Goal: Task Accomplishment & Management: Manage account settings

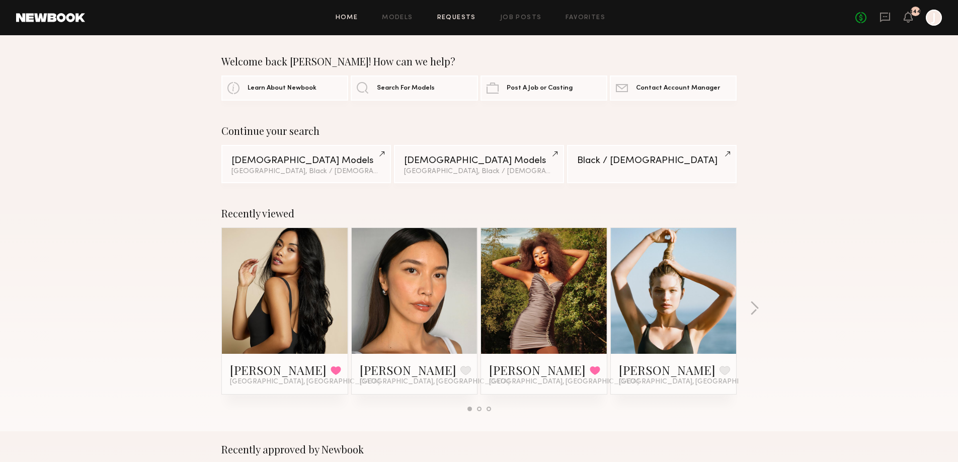
click at [461, 17] on link "Requests" at bounding box center [456, 18] width 39 height 7
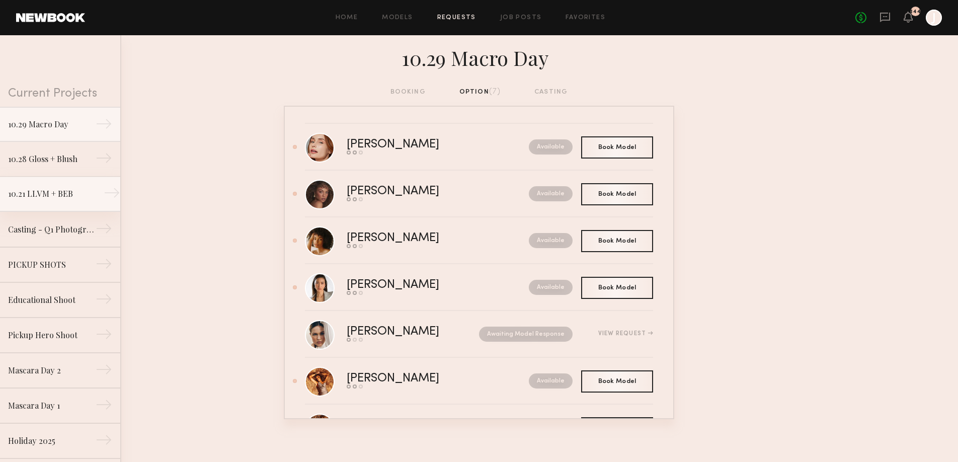
click at [72, 195] on div "10.21 LLVM + BEB" at bounding box center [52, 194] width 88 height 12
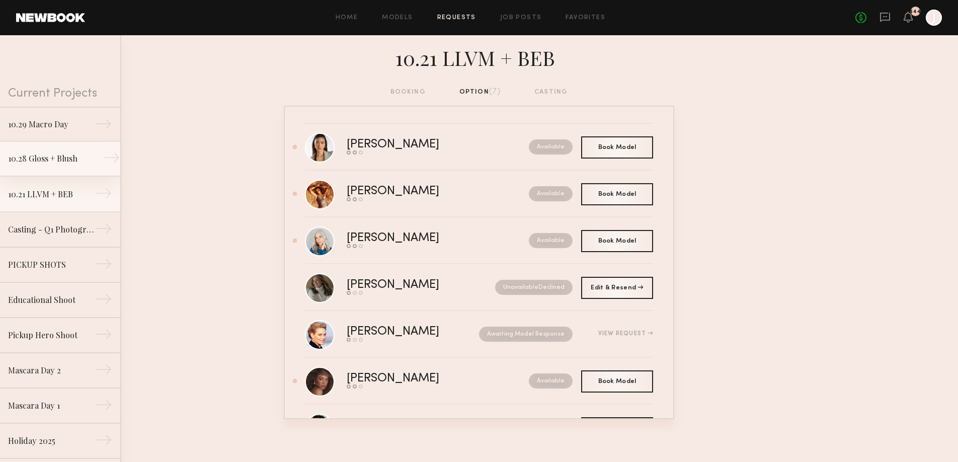
click at [55, 158] on div "10.28 Gloss + Blush" at bounding box center [52, 159] width 88 height 12
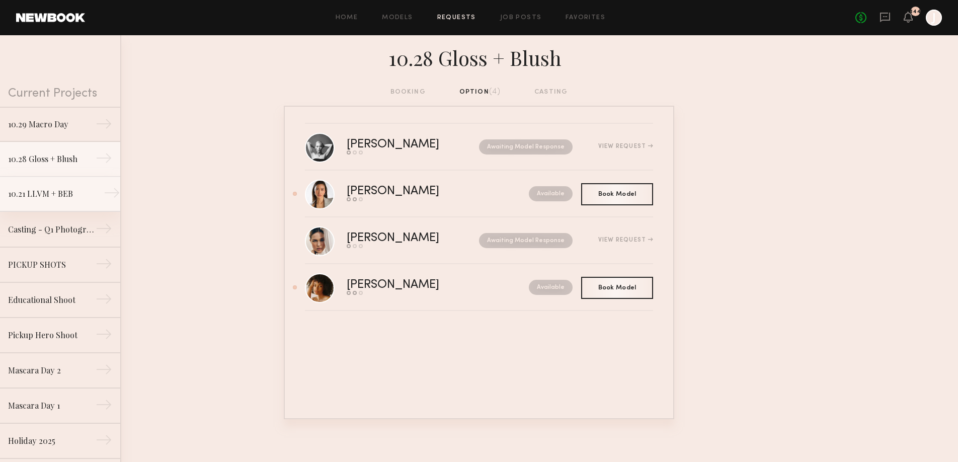
click at [50, 194] on div "10.21 LLVM + BEB" at bounding box center [52, 194] width 88 height 12
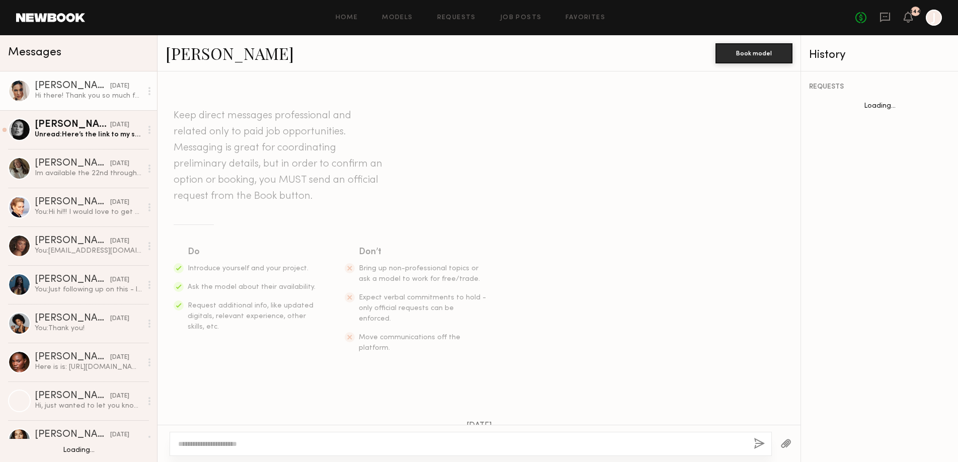
scroll to position [372, 0]
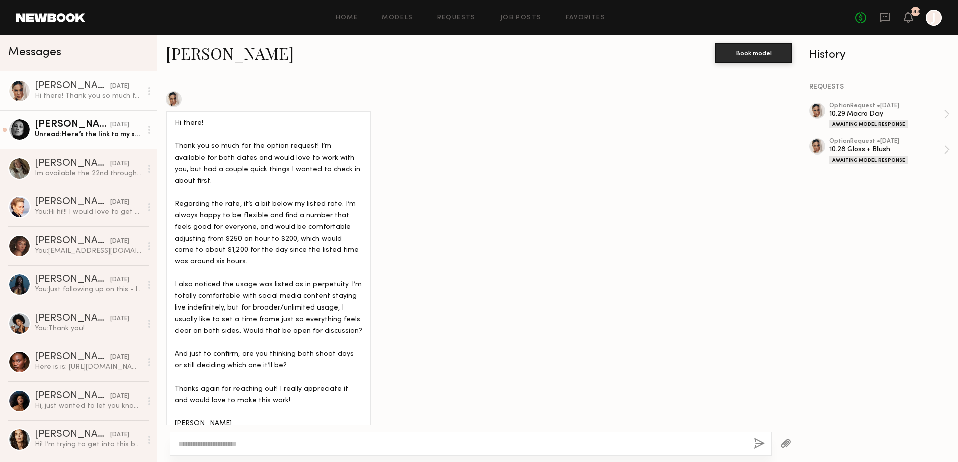
click at [79, 133] on div "Unread: Here’s the link to my self tape! Thank you - have a great weekend!" at bounding box center [88, 135] width 107 height 10
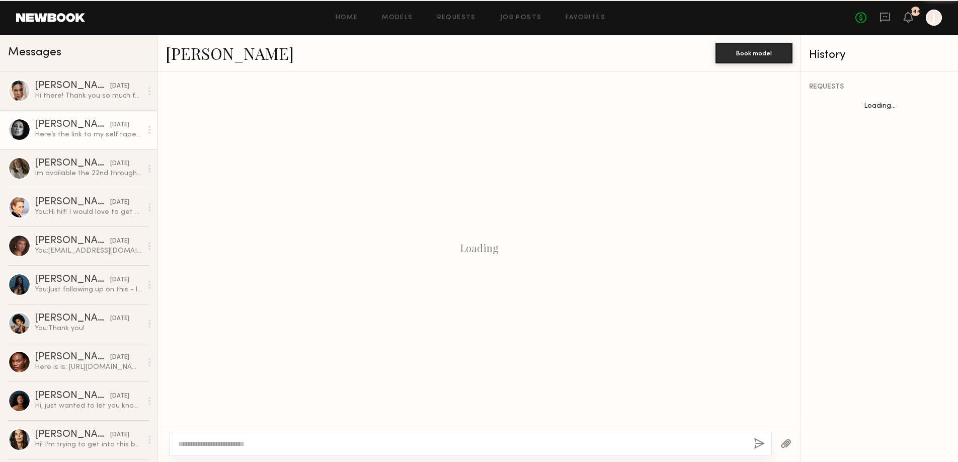
scroll to position [1191, 0]
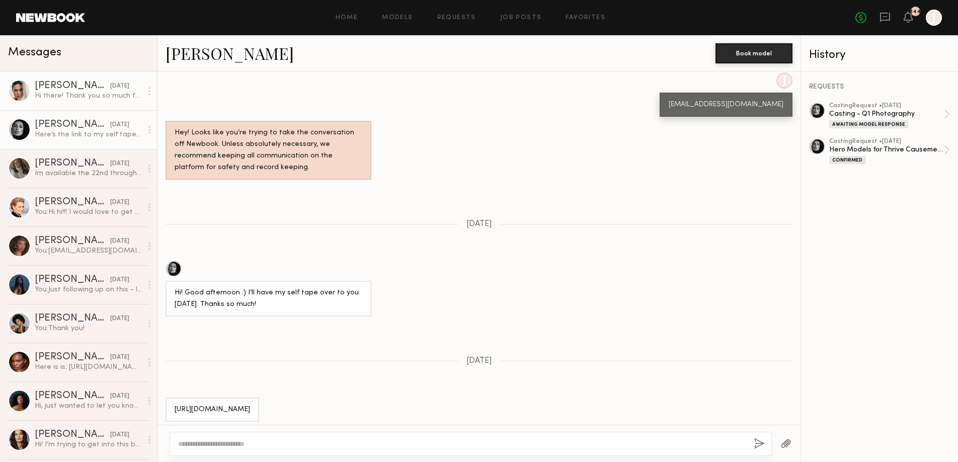
click at [72, 94] on div "Hi there! Thank you so much for the option request! I’m available for both date…" at bounding box center [88, 96] width 107 height 10
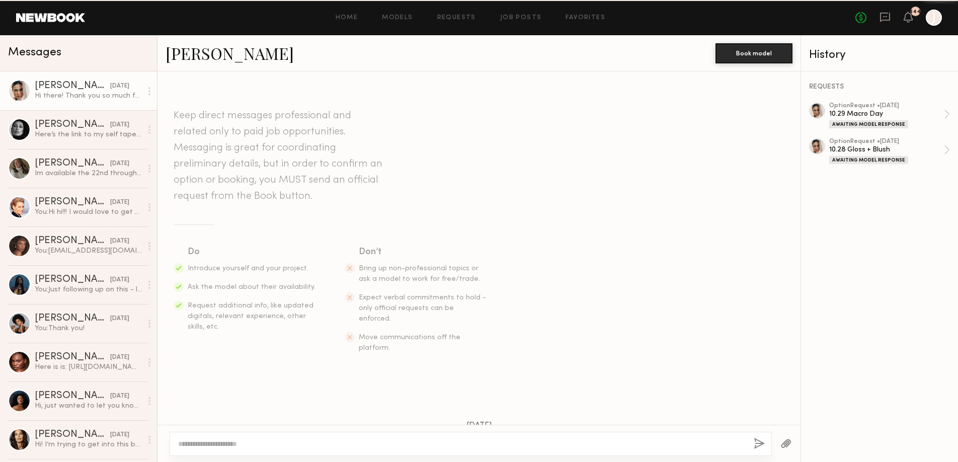
scroll to position [372, 0]
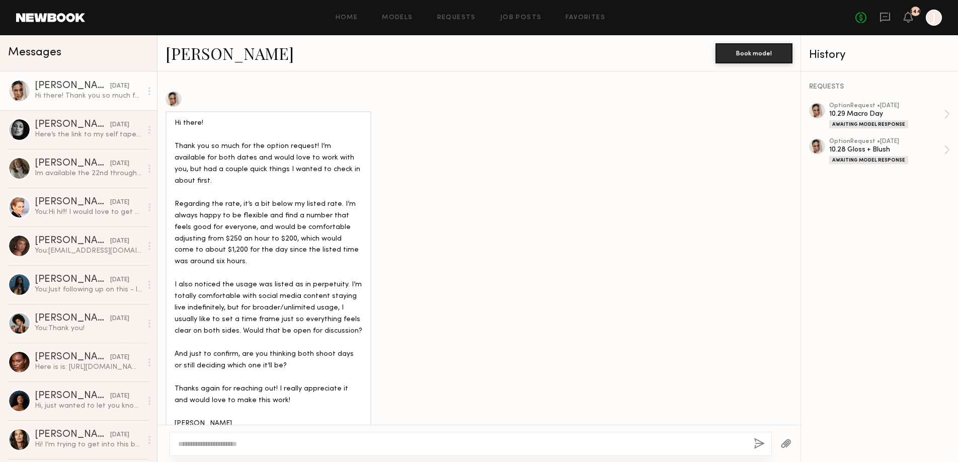
click at [205, 440] on textarea at bounding box center [462, 444] width 568 height 10
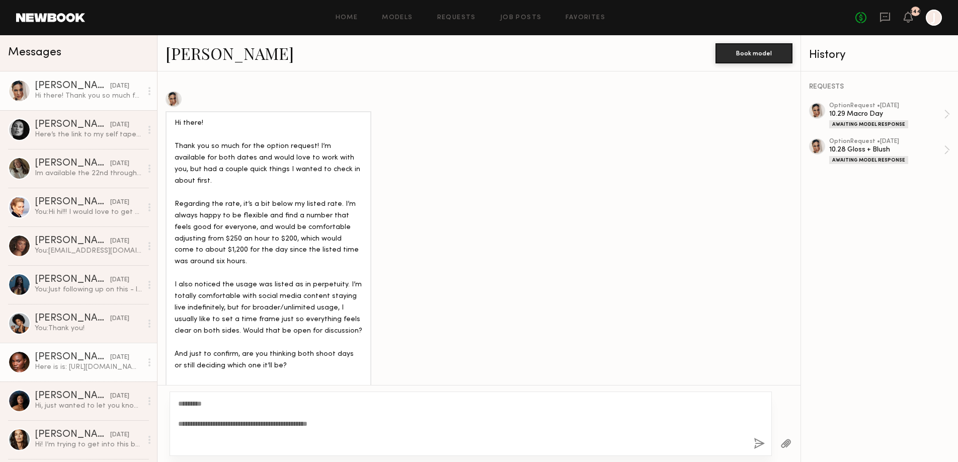
drag, startPoint x: 210, startPoint y: 436, endPoint x: 142, endPoint y: 359, distance: 102.7
click at [142, 359] on div "Messages [PERSON_NAME] [DATE] Hi there! Thank you so much for the option reques…" at bounding box center [479, 248] width 958 height 427
click at [273, 434] on textarea "**********" at bounding box center [462, 424] width 568 height 50
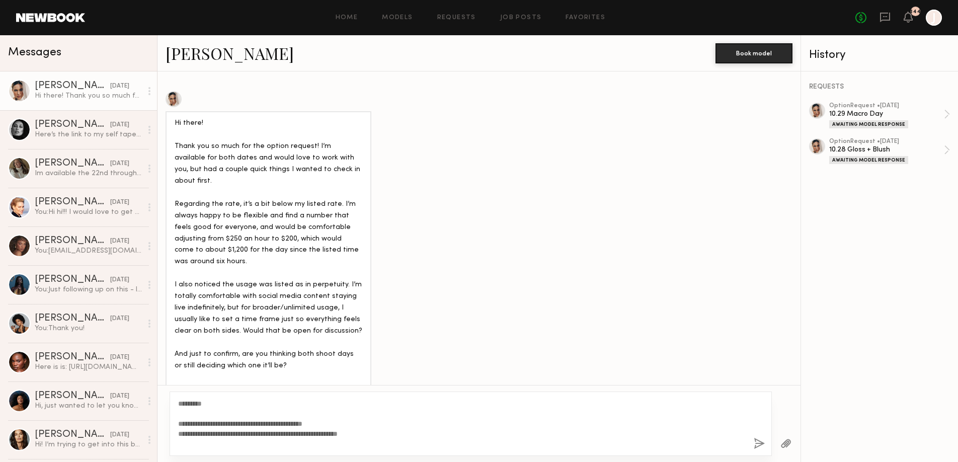
type textarea "**********"
click at [454, 19] on link "Requests" at bounding box center [456, 18] width 39 height 7
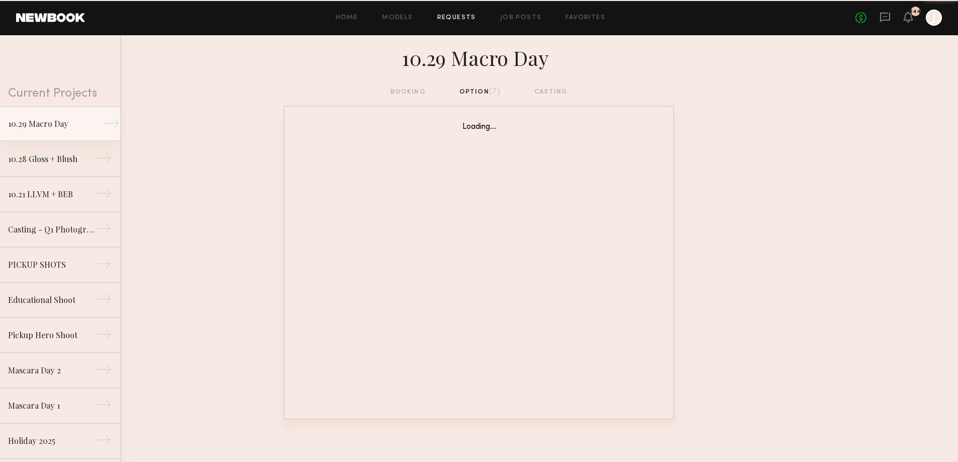
click at [77, 114] on link "10.29 Macro Day →" at bounding box center [60, 123] width 120 height 35
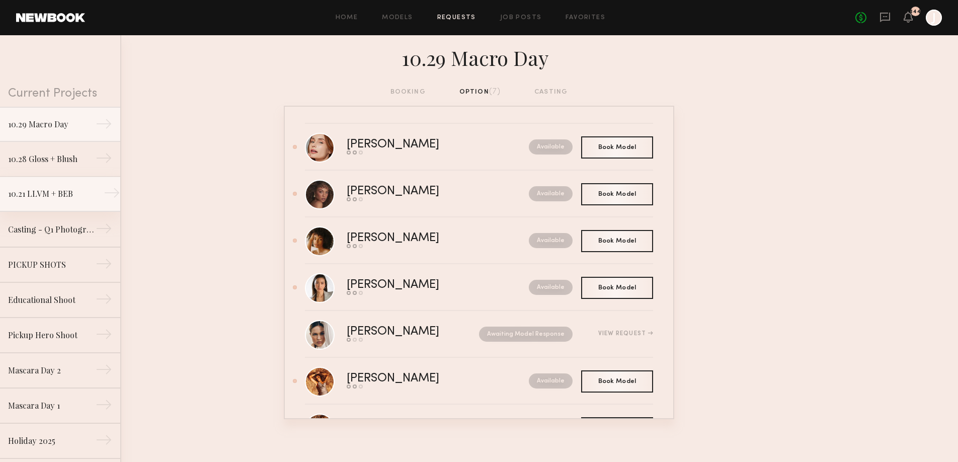
click at [109, 191] on div "→" at bounding box center [112, 195] width 17 height 20
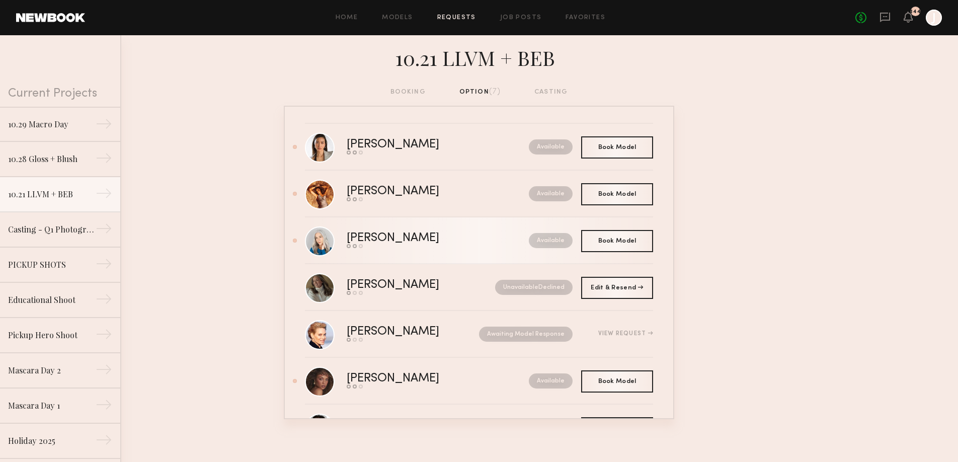
click at [484, 243] on div "Available" at bounding box center [528, 240] width 89 height 15
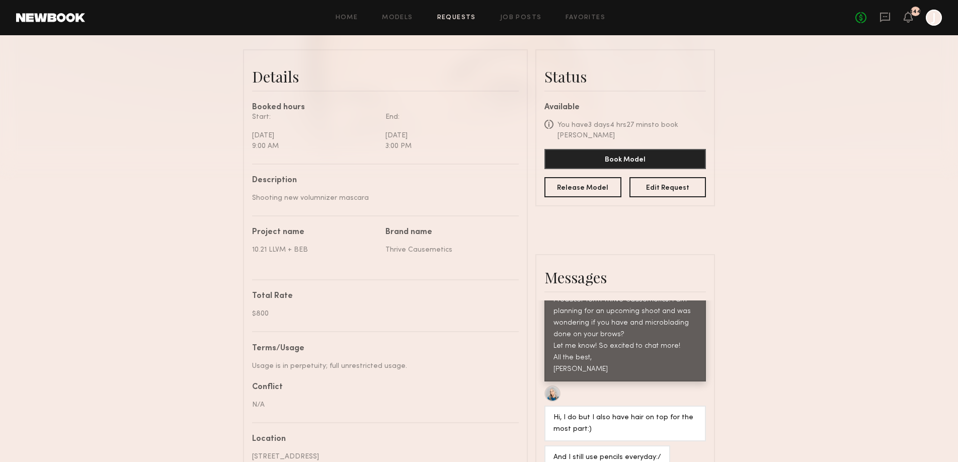
scroll to position [231, 0]
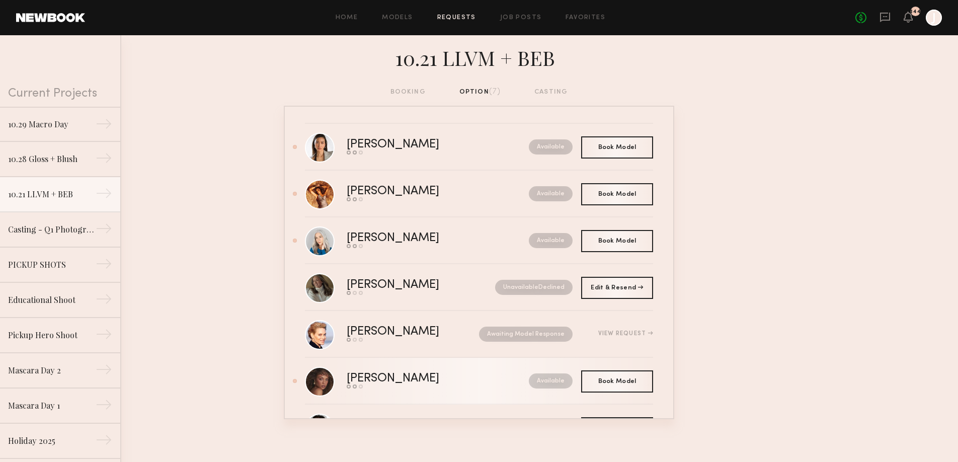
click at [460, 383] on div "[PERSON_NAME]" at bounding box center [415, 379] width 137 height 12
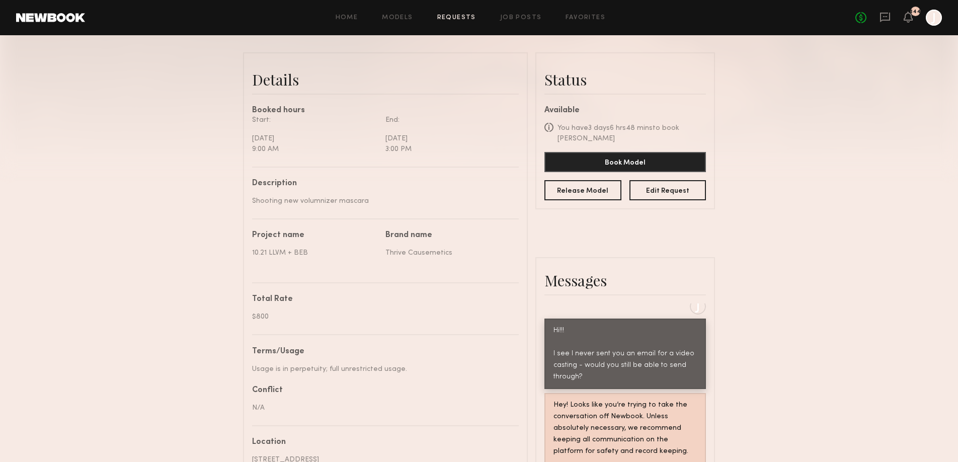
scroll to position [218, 0]
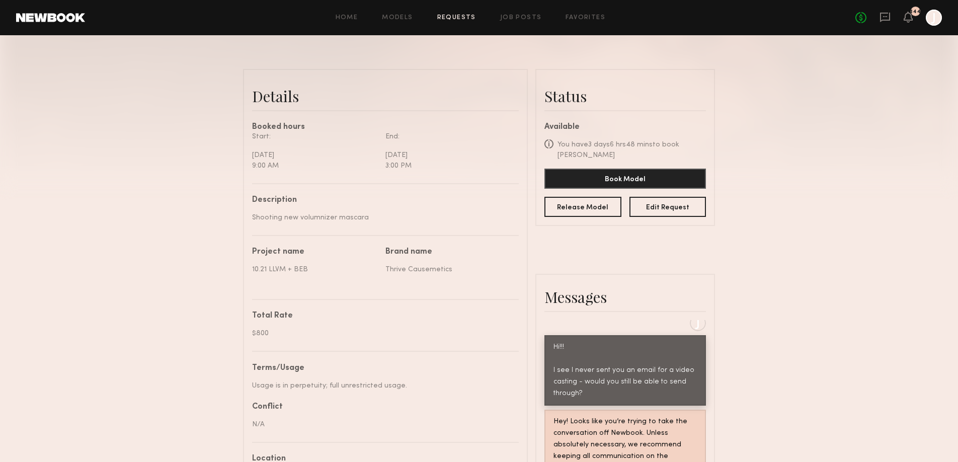
click at [668, 15] on div at bounding box center [934, 18] width 16 height 16
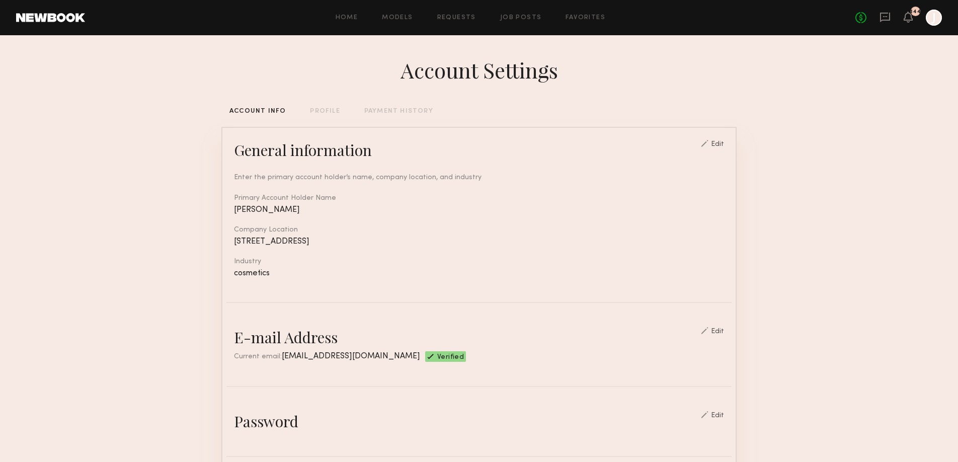
click at [404, 111] on div "PAYMENT HISTORY" at bounding box center [398, 111] width 69 height 7
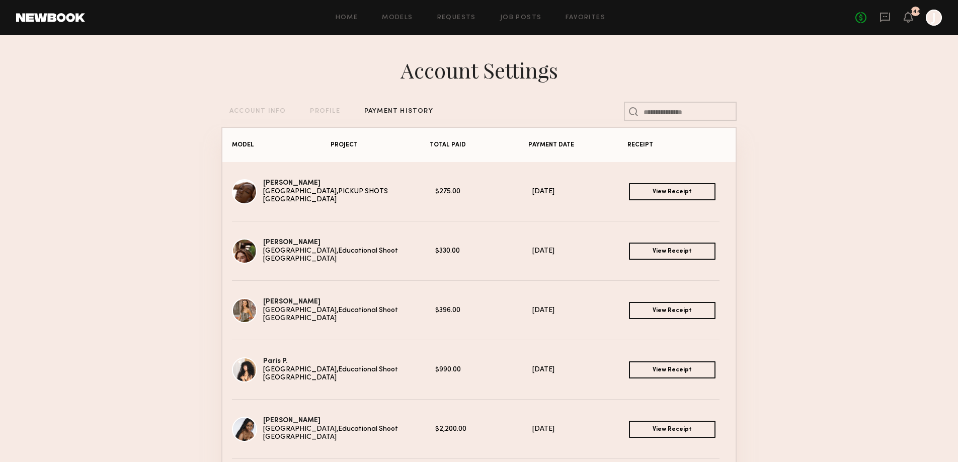
click at [668, 197] on link "View Receipt" at bounding box center [672, 191] width 87 height 17
click at [465, 269] on div "[PERSON_NAME] [GEOGRAPHIC_DATA], [GEOGRAPHIC_DATA] Educational Shoot $330.00 [D…" at bounding box center [478, 250] width 513 height 59
drag, startPoint x: 459, startPoint y: 263, endPoint x: 459, endPoint y: 255, distance: 8.1
click at [459, 262] on div "[PERSON_NAME] [GEOGRAPHIC_DATA], [GEOGRAPHIC_DATA] Educational Shoot $330.00 [D…" at bounding box center [479, 251] width 494 height 25
click at [446, 245] on div "[PERSON_NAME] [GEOGRAPHIC_DATA], [GEOGRAPHIC_DATA] Educational Shoot $330.00 [D…" at bounding box center [479, 251] width 494 height 25
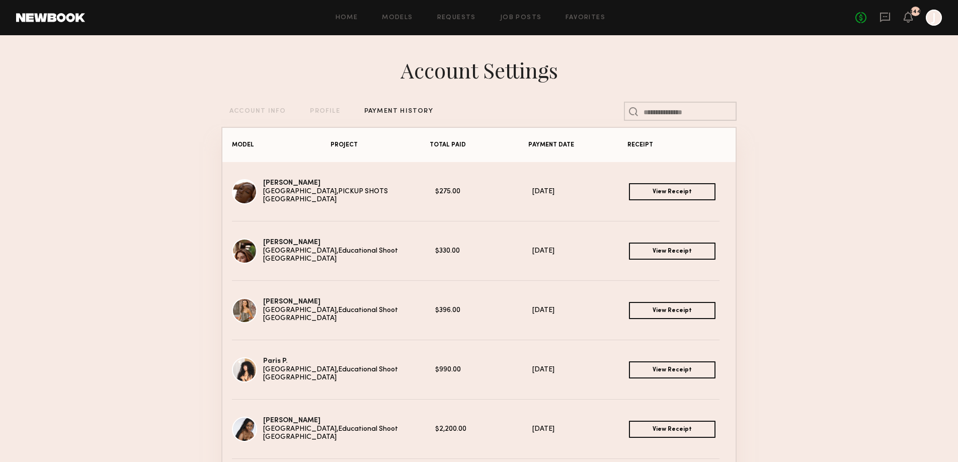
click at [668, 249] on link "View Receipt" at bounding box center [672, 251] width 87 height 17
click at [466, 18] on link "Requests" at bounding box center [456, 18] width 39 height 7
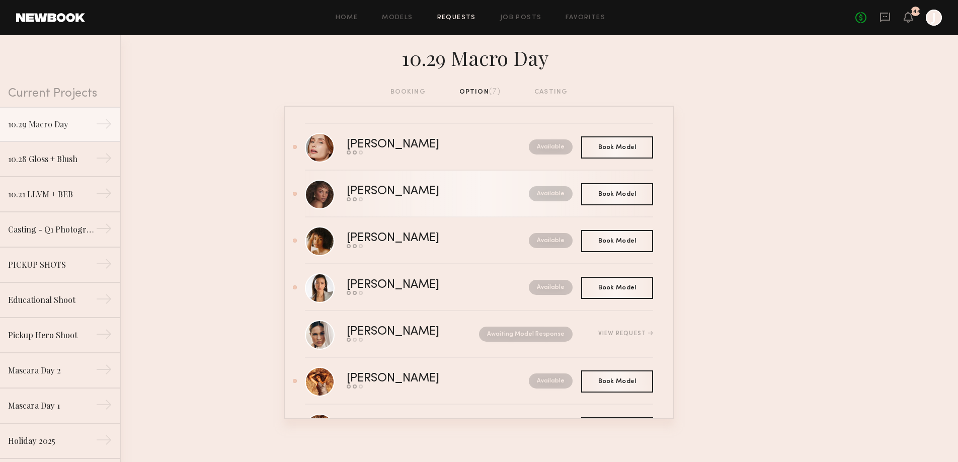
click at [428, 194] on div "[PERSON_NAME]" at bounding box center [415, 192] width 137 height 12
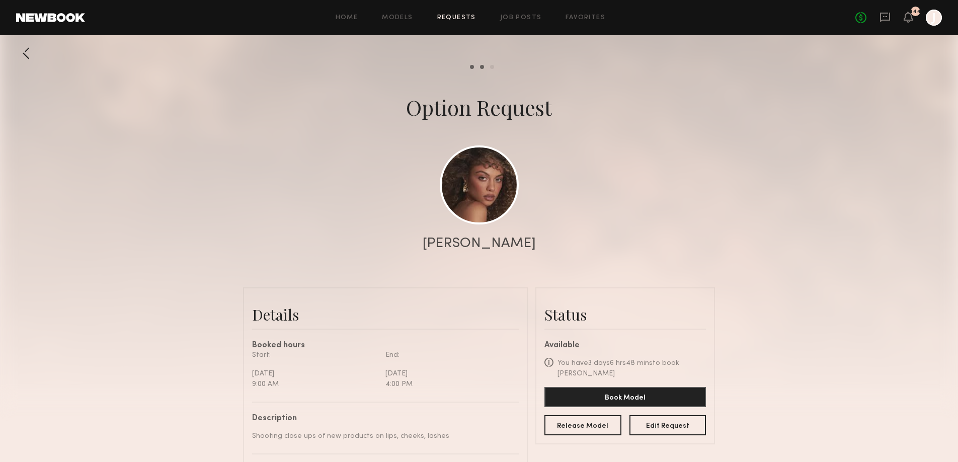
click at [467, 18] on link "Requests" at bounding box center [456, 18] width 39 height 7
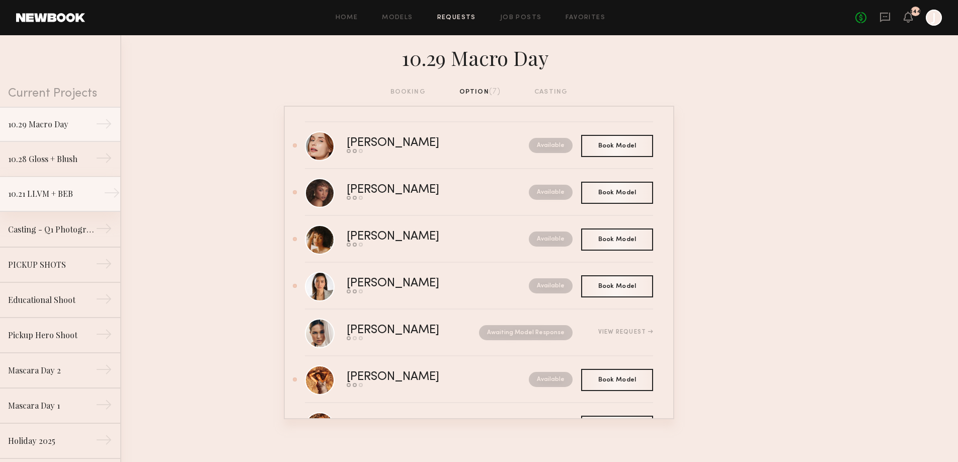
scroll to position [5, 0]
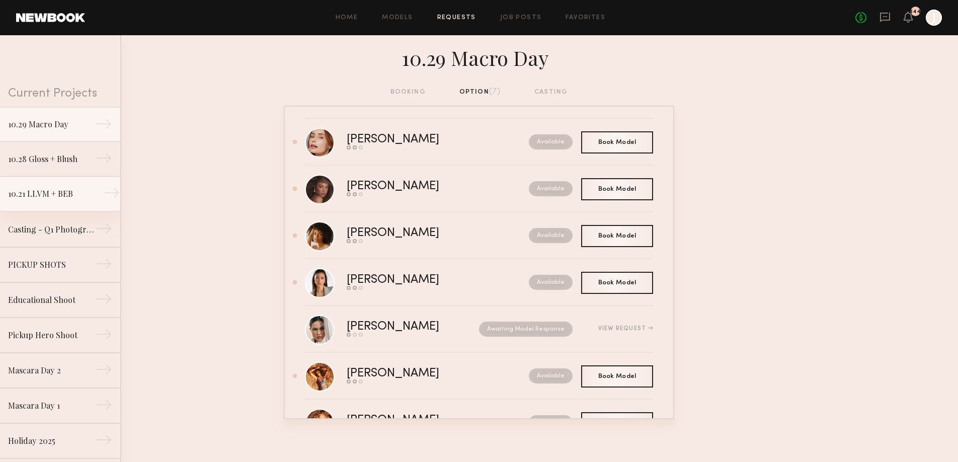
click at [89, 195] on div "10.21 LLVM + BEB" at bounding box center [52, 194] width 88 height 12
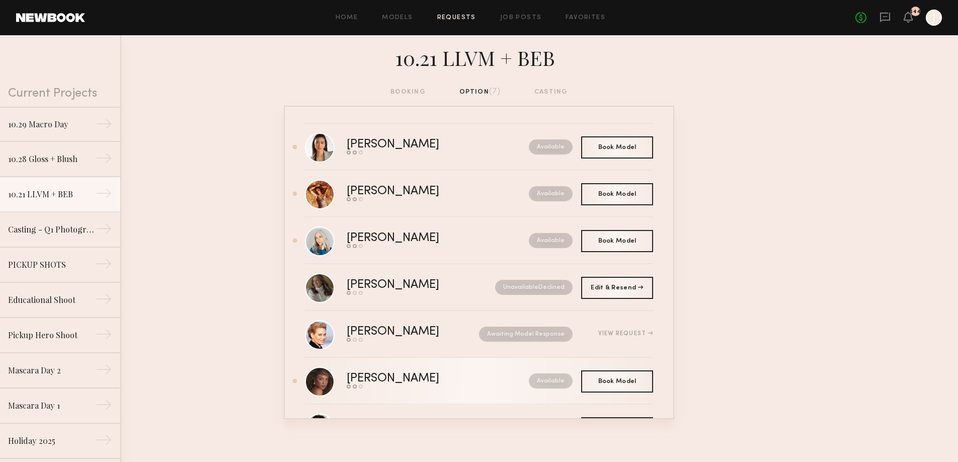
click at [409, 370] on link "[PERSON_NAME] Send request Model response Book model Available" at bounding box center [479, 381] width 348 height 47
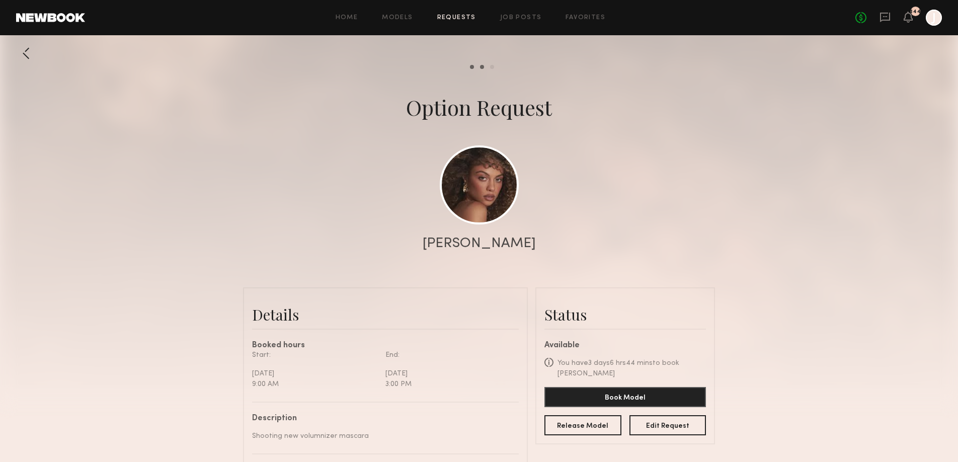
click at [30, 51] on div at bounding box center [26, 53] width 20 height 20
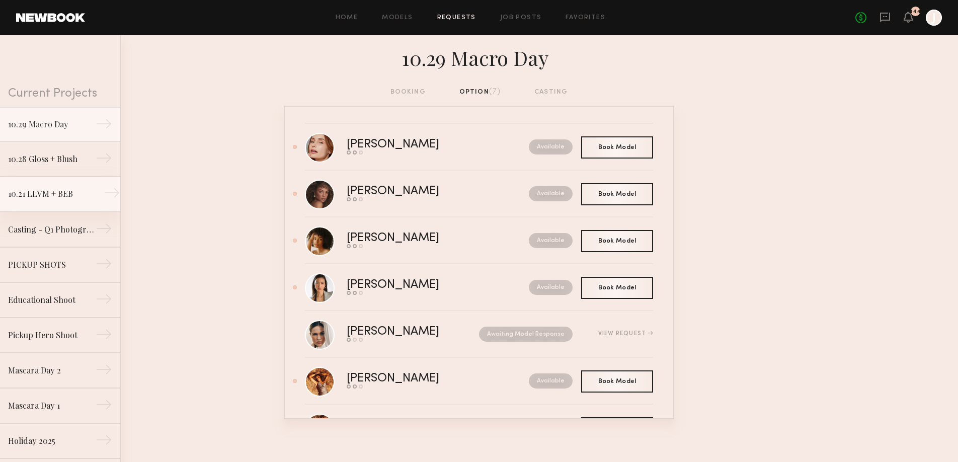
click at [77, 200] on link "10.21 LLVM + BEB →" at bounding box center [60, 194] width 120 height 35
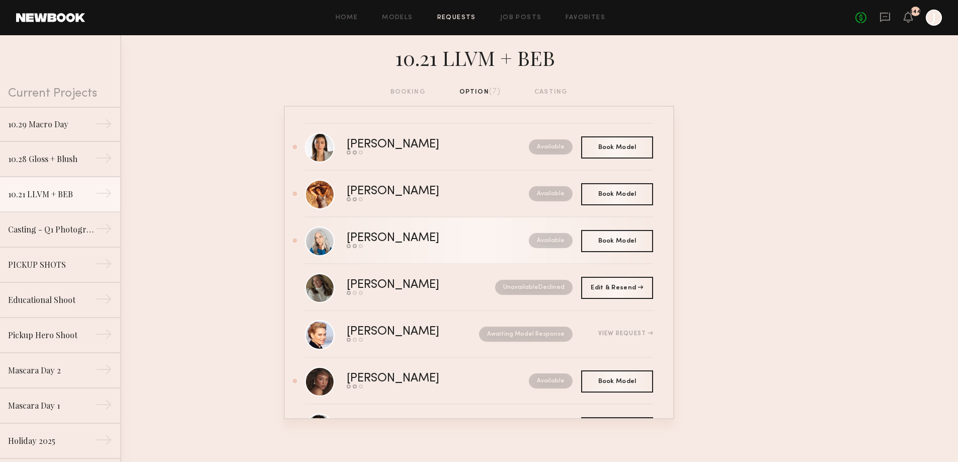
click at [484, 248] on div "Available" at bounding box center [528, 240] width 89 height 15
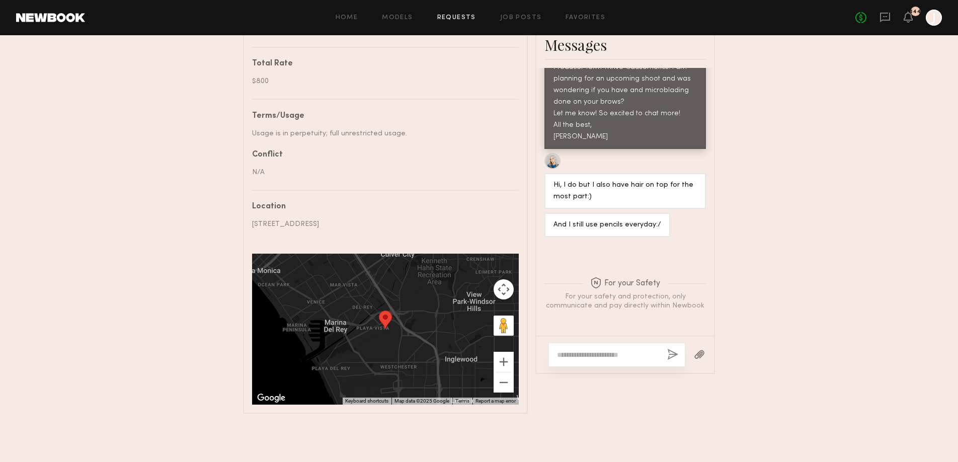
scroll to position [480, 0]
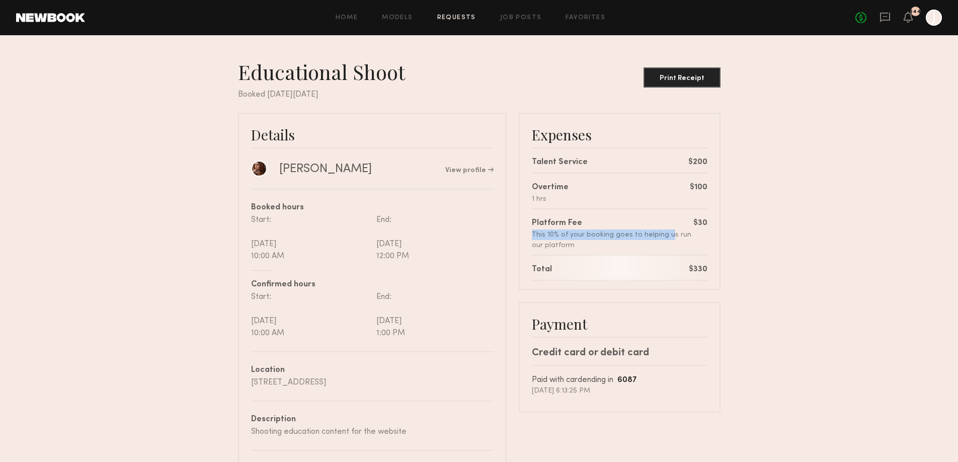
drag, startPoint x: 667, startPoint y: 213, endPoint x: 672, endPoint y: 205, distance: 9.2
click at [670, 207] on div "Expenses Talent Service $200 Overtime 1 hrs $100 Platform Fee This 10% of your …" at bounding box center [620, 201] width 202 height 177
click at [778, 249] on nb-booking-receipt "Educational Shoot Print Receipt Booked on Tuesday, Aug, 26, 2025 Details Olga N…" at bounding box center [479, 281] width 958 height 445
